Goal: Task Accomplishment & Management: Manage account settings

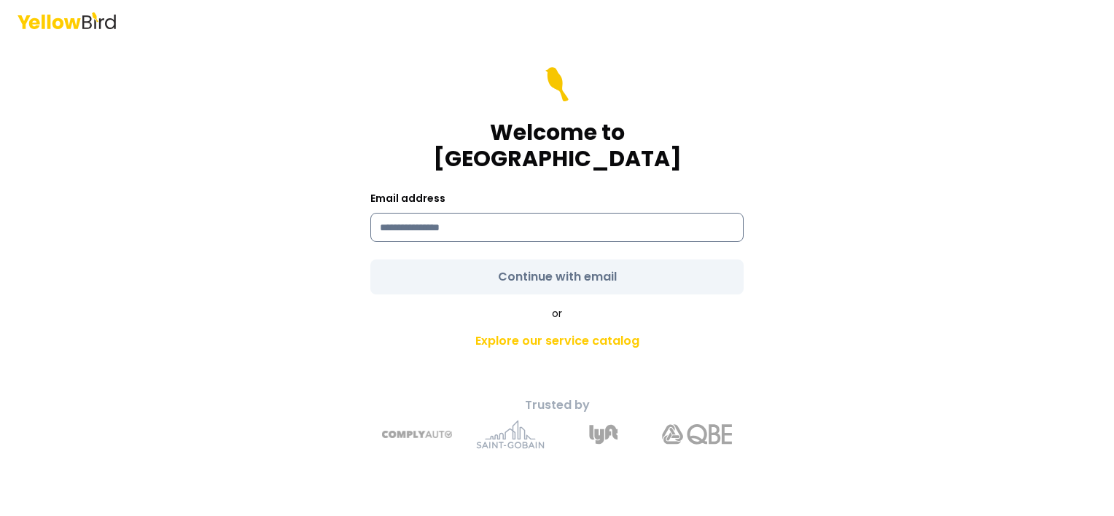
click at [411, 225] on input at bounding box center [556, 227] width 373 height 29
type input "**********"
click at [507, 270] on form "**********" at bounding box center [556, 180] width 373 height 227
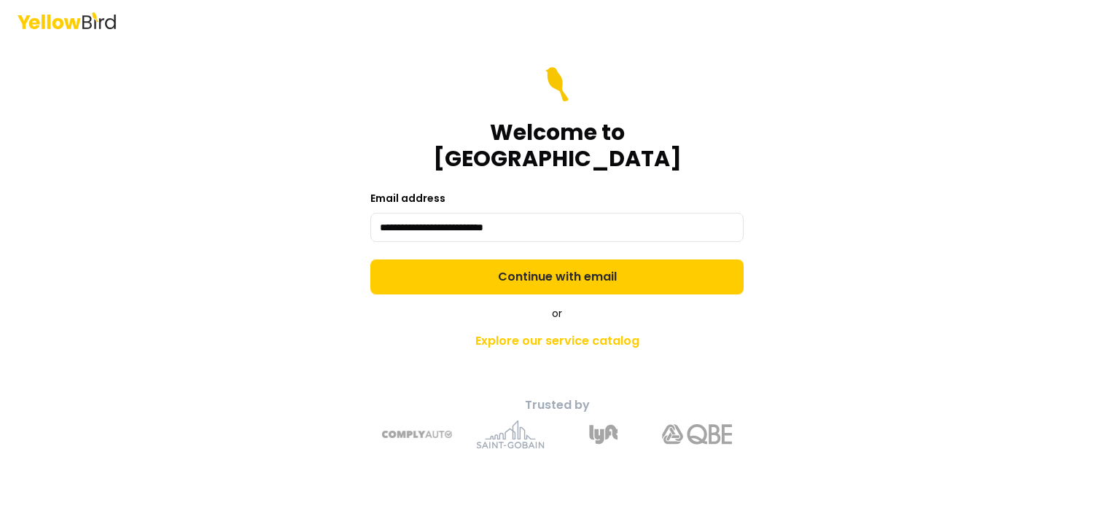
click at [507, 270] on button "Continue with email" at bounding box center [556, 277] width 373 height 35
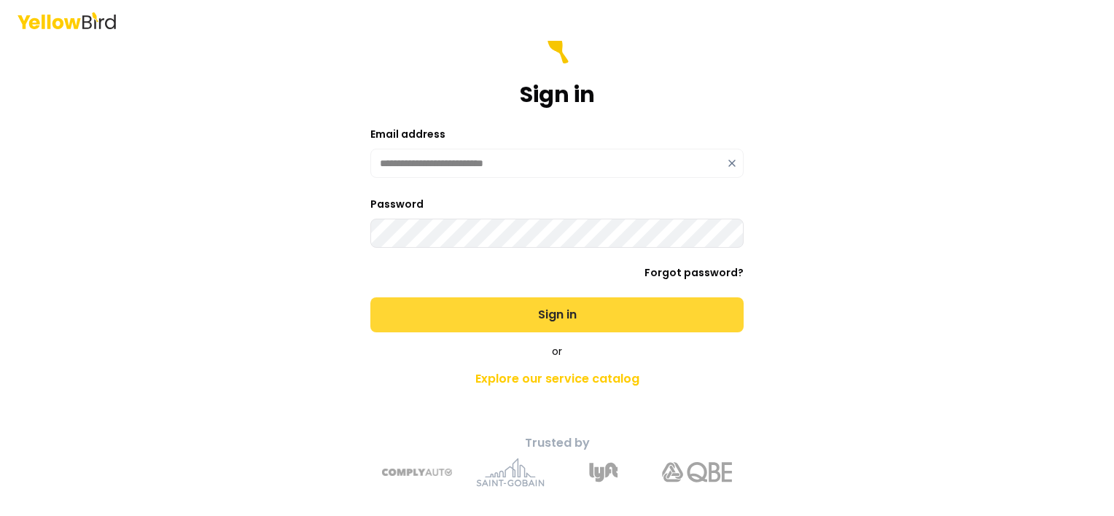
click at [525, 313] on button "Sign in" at bounding box center [556, 314] width 373 height 35
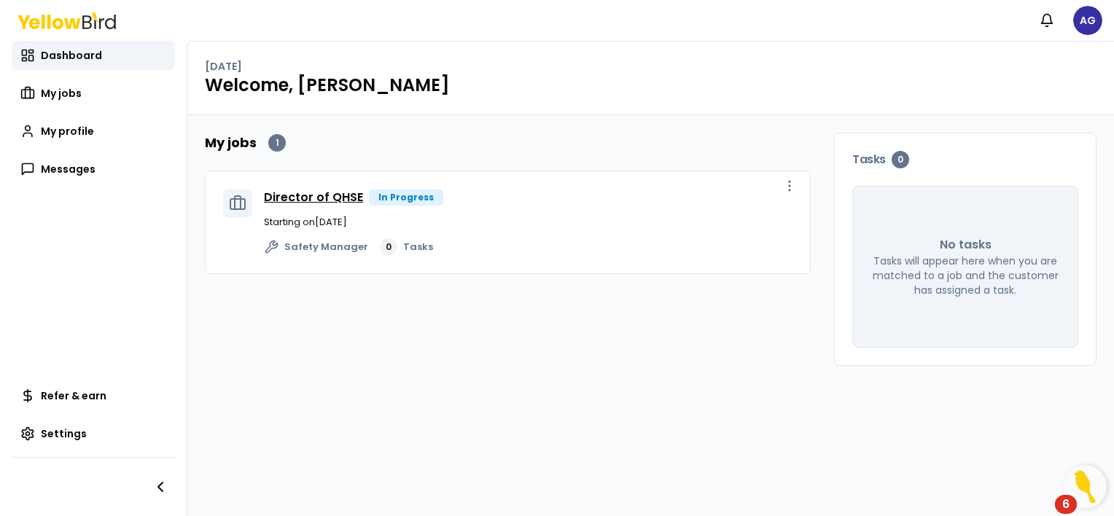
click at [339, 198] on link "Director of QHSE" at bounding box center [313, 197] width 99 height 17
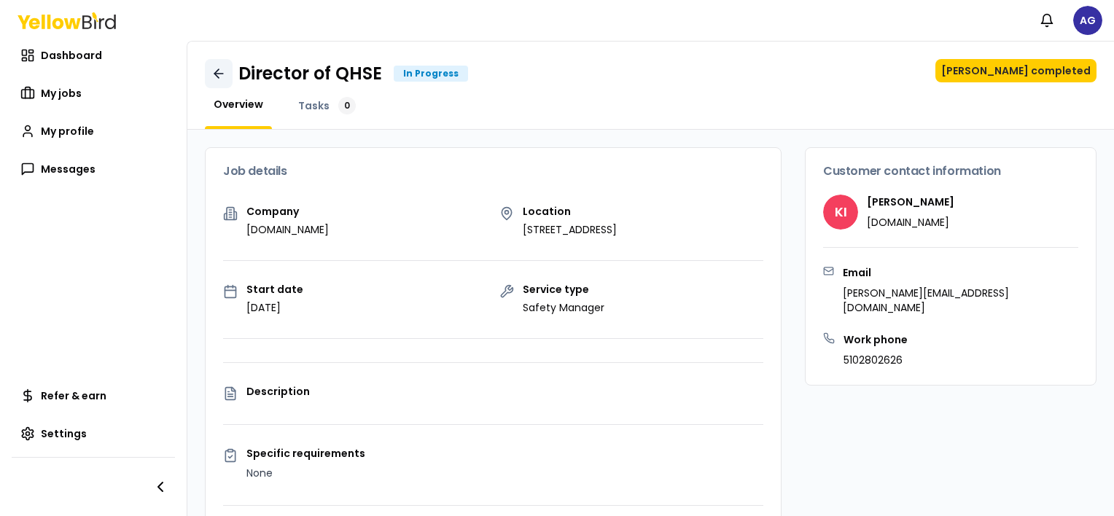
click at [228, 76] on link at bounding box center [219, 73] width 28 height 29
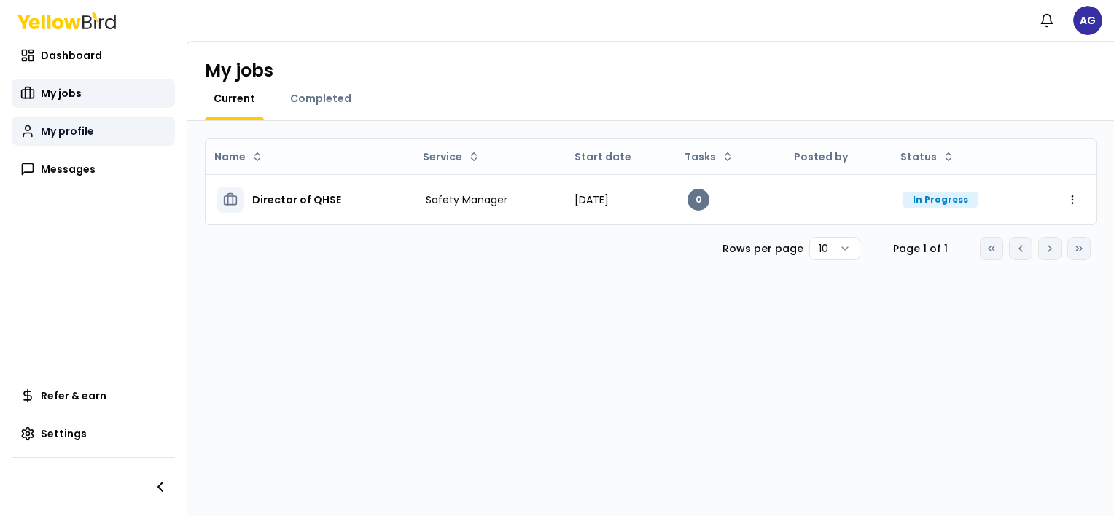
click at [140, 136] on link "My profile" at bounding box center [93, 131] width 163 height 29
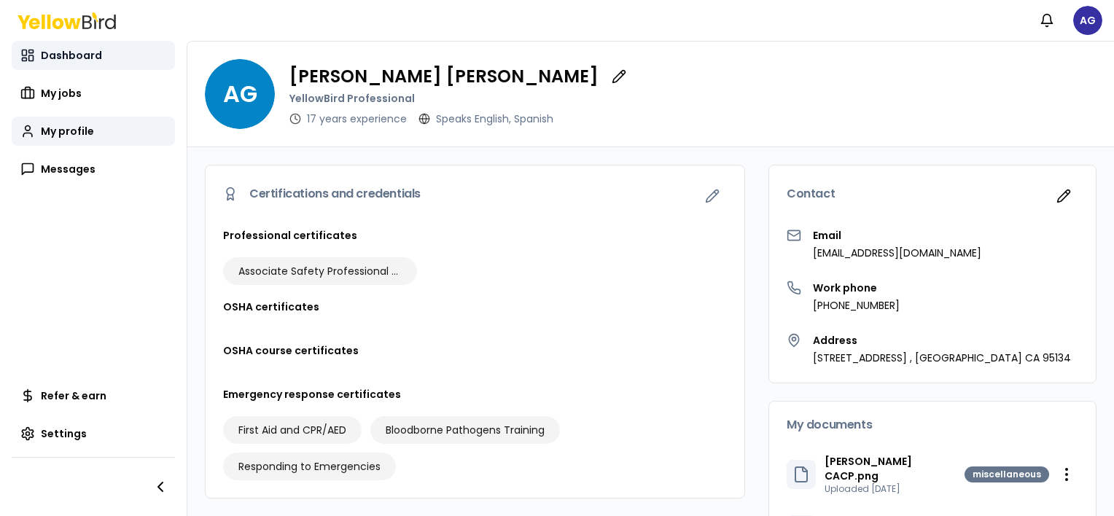
click at [128, 55] on link "Dashboard" at bounding box center [93, 55] width 163 height 29
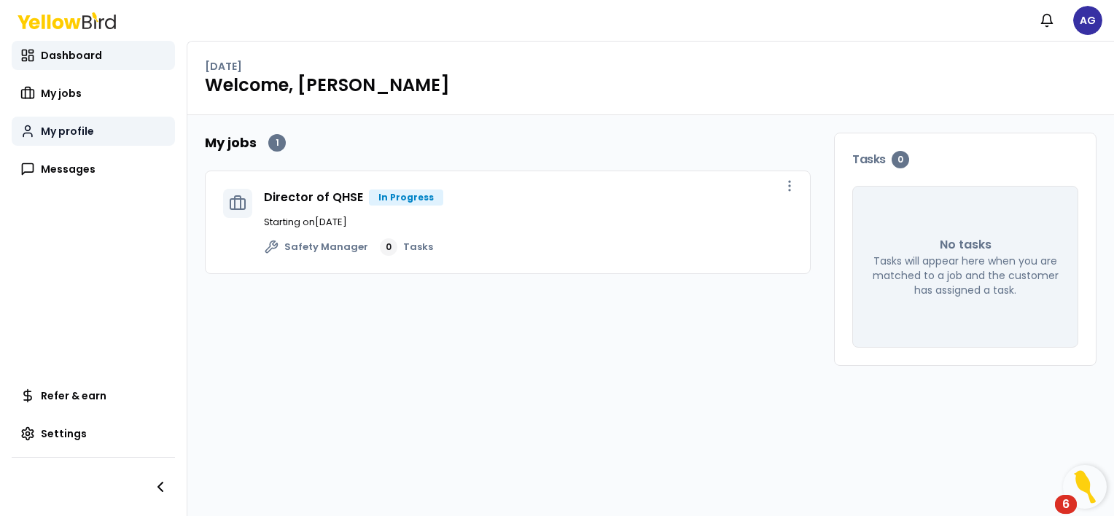
click at [128, 123] on link "My profile" at bounding box center [93, 131] width 163 height 29
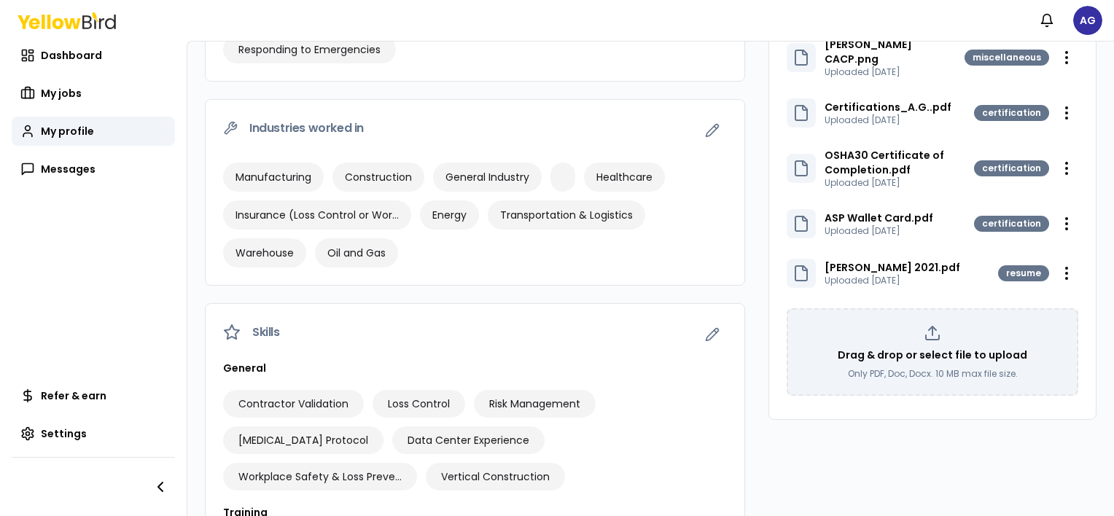
scroll to position [667, 0]
